Goal: Task Accomplishment & Management: Use online tool/utility

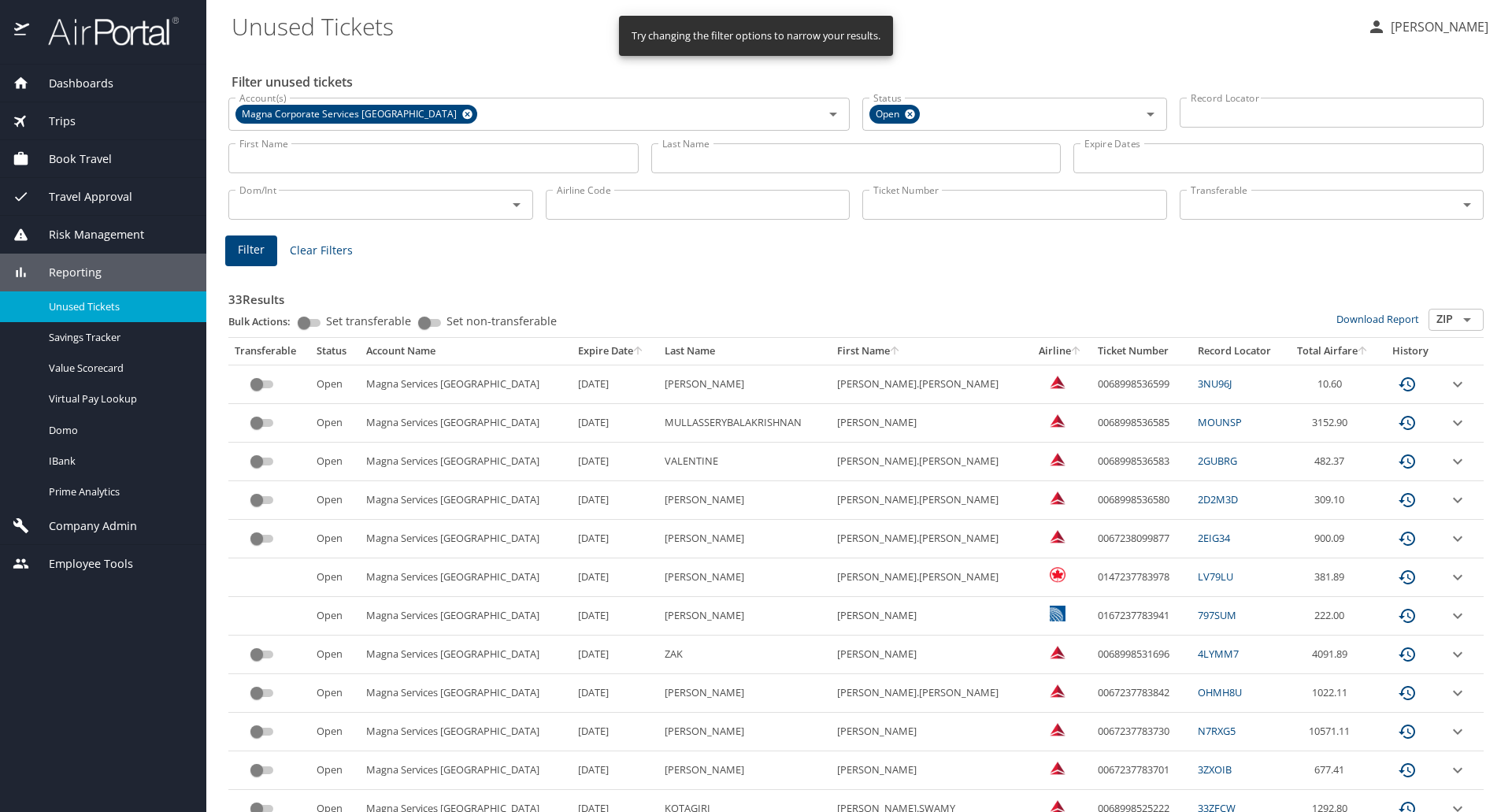
click at [777, 470] on td "VALENTINE" at bounding box center [744, 461] width 173 height 38
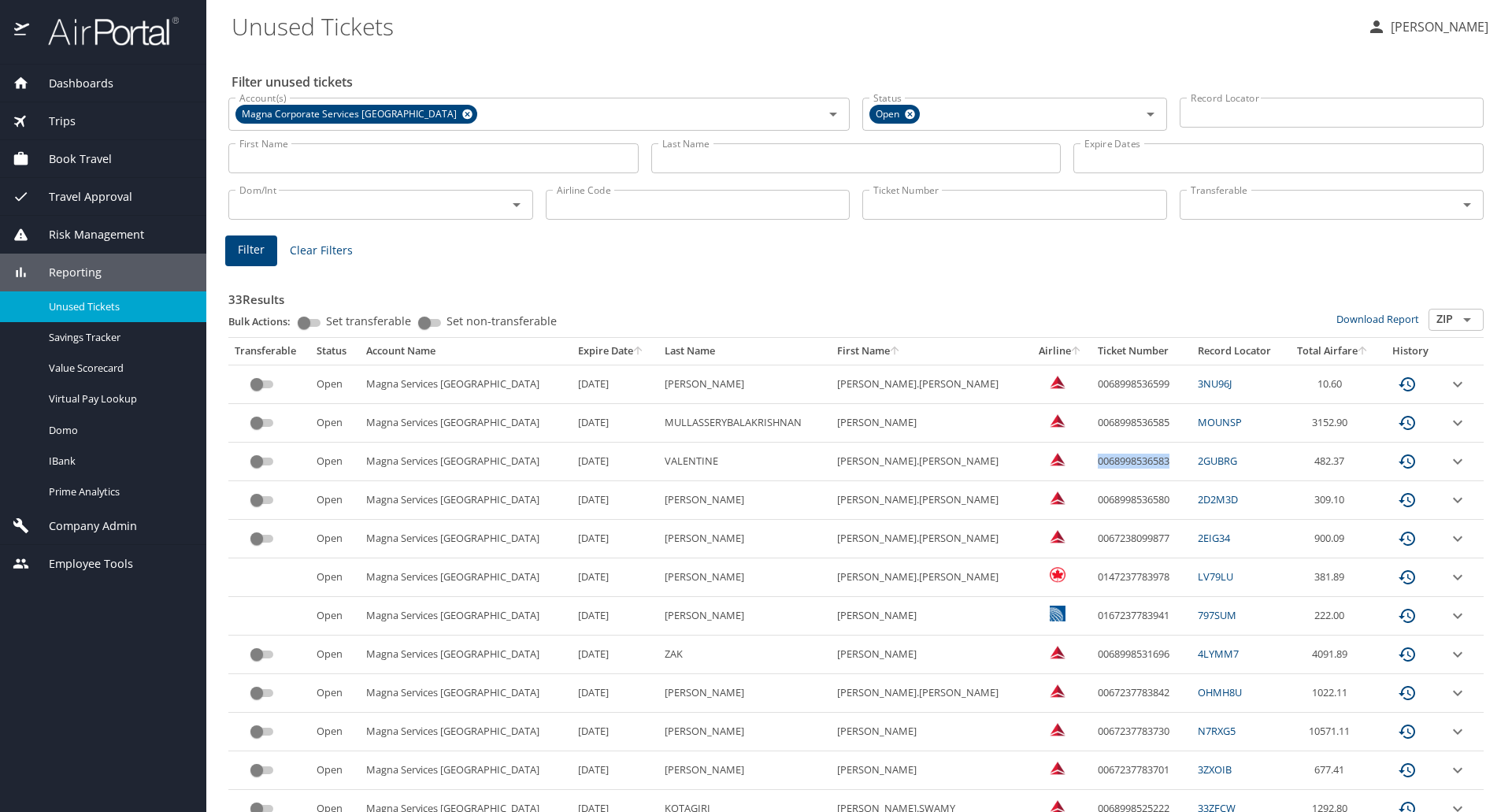
drag, startPoint x: 1120, startPoint y: 458, endPoint x: 1041, endPoint y: 462, distance: 79.1
click at [1091, 462] on td "0068998536583" at bounding box center [1141, 461] width 100 height 38
copy td "0068998536583"
